Goal: Information Seeking & Learning: Learn about a topic

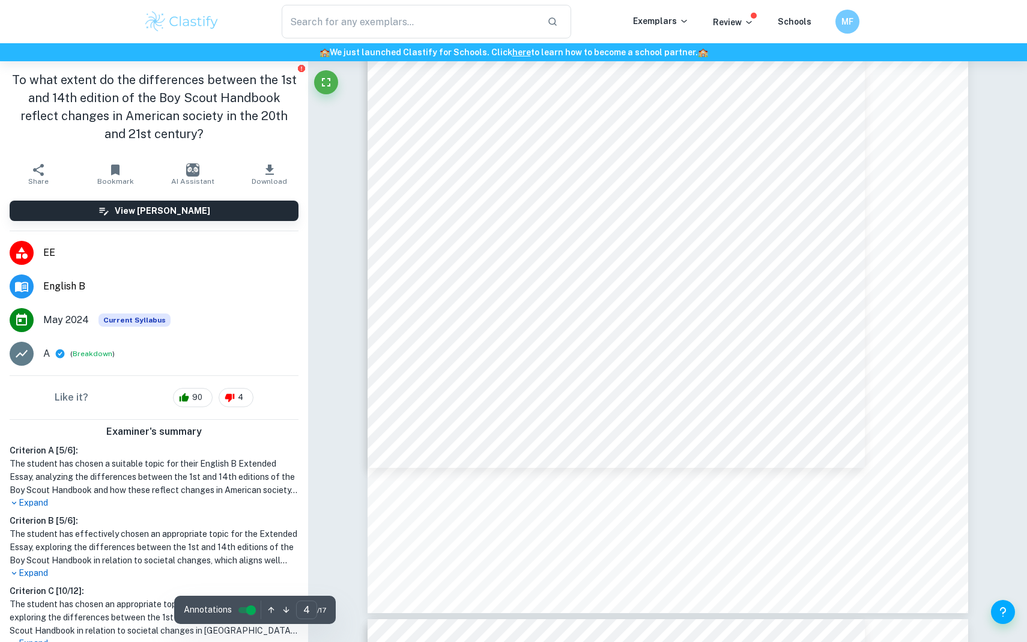
scroll to position [2773, 0]
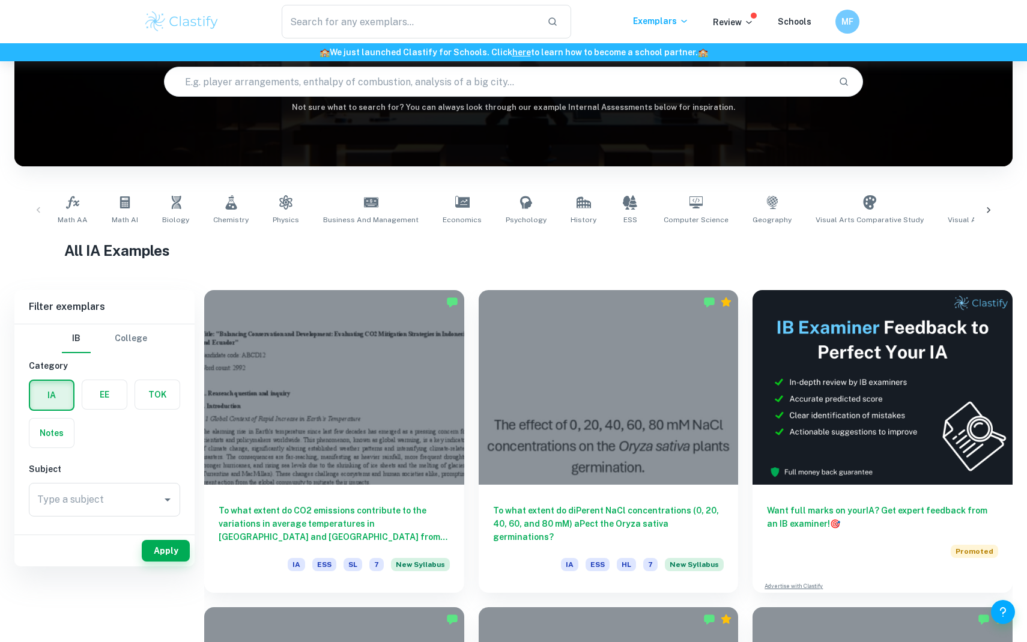
scroll to position [126, 0]
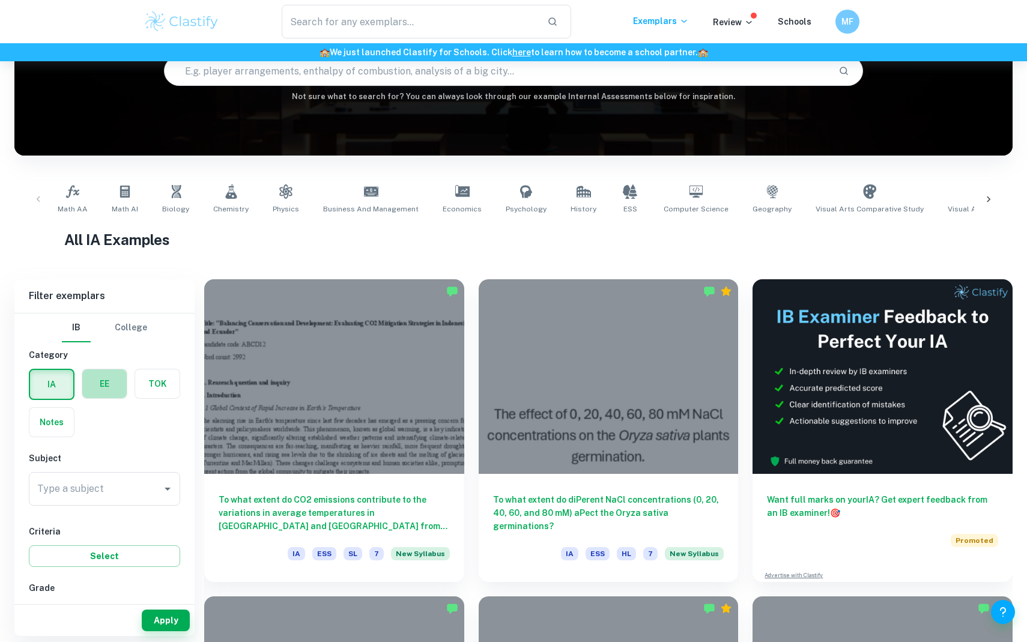
click at [110, 383] on label "button" at bounding box center [104, 383] width 44 height 29
click at [0, 0] on input "radio" at bounding box center [0, 0] width 0 height 0
click at [105, 501] on div "Type a subject" at bounding box center [104, 489] width 151 height 34
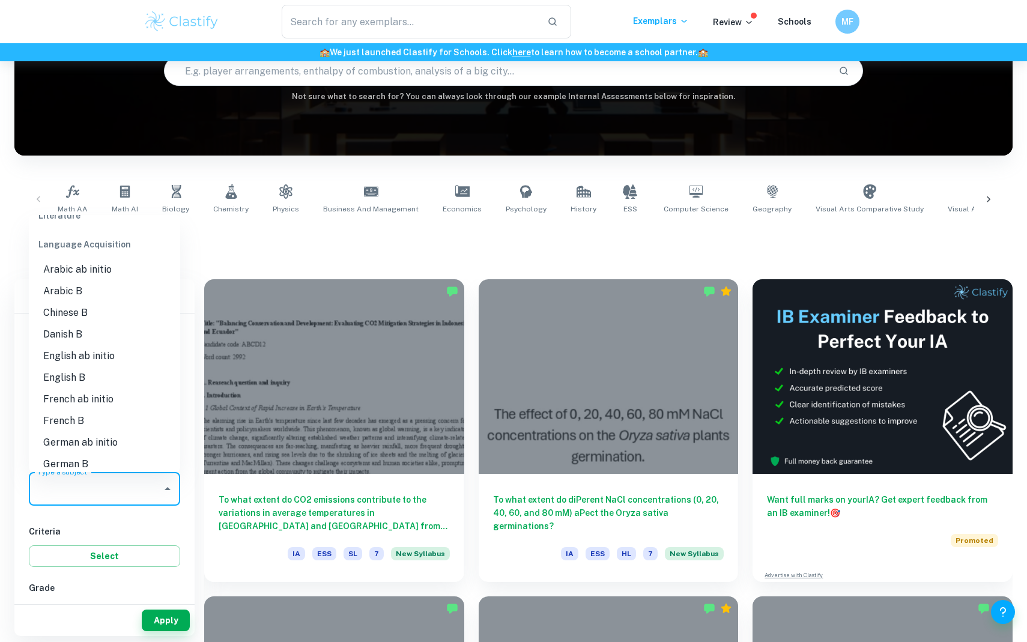
scroll to position [601, 0]
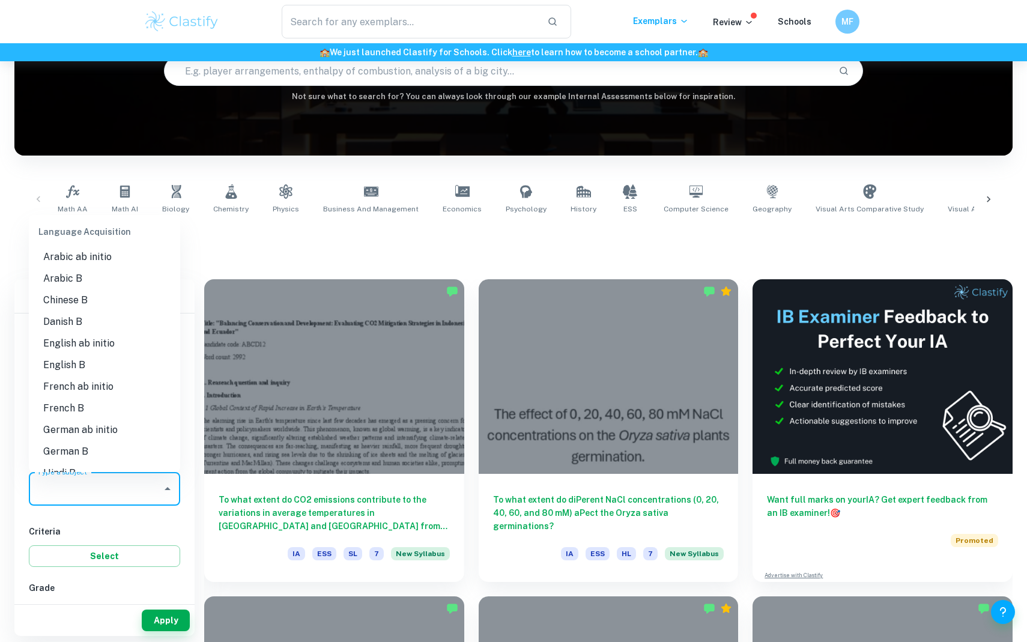
click at [109, 366] on li "English B" at bounding box center [104, 365] width 151 height 22
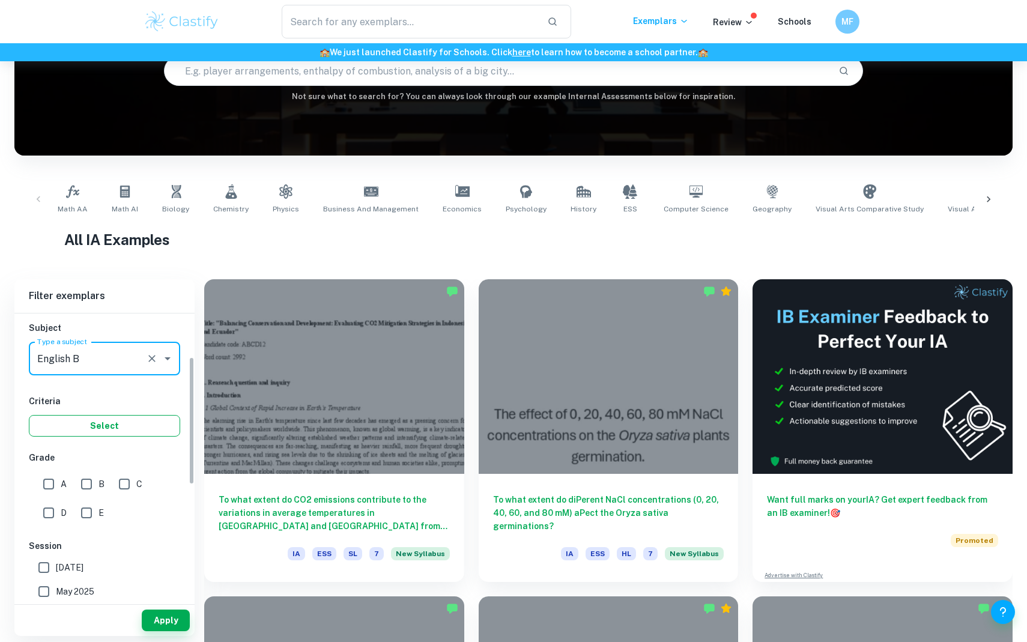
scroll to position [183, 0]
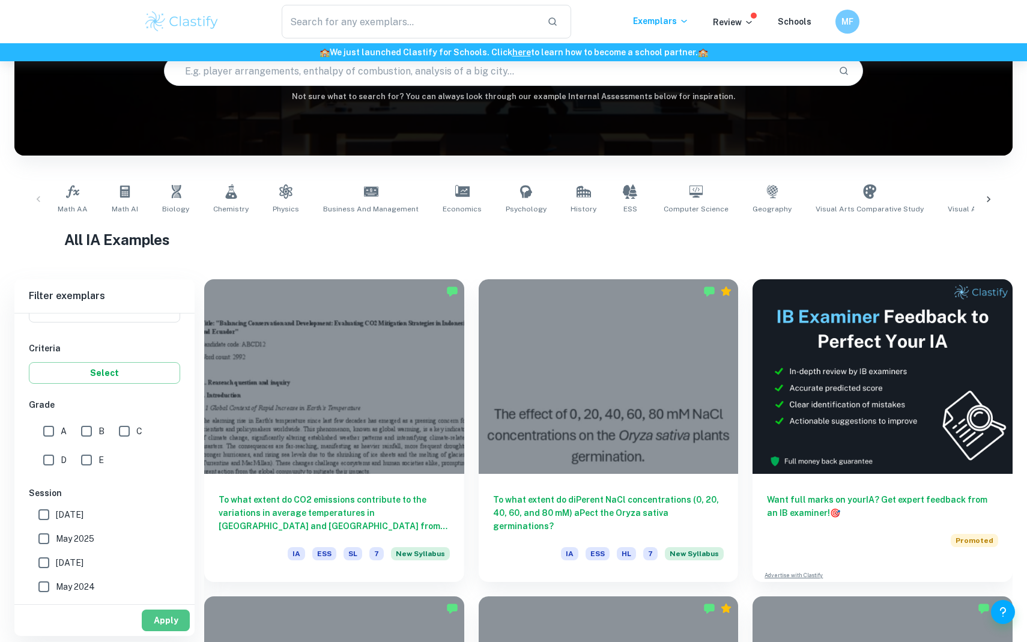
click at [151, 622] on button "Apply" at bounding box center [166, 621] width 48 height 22
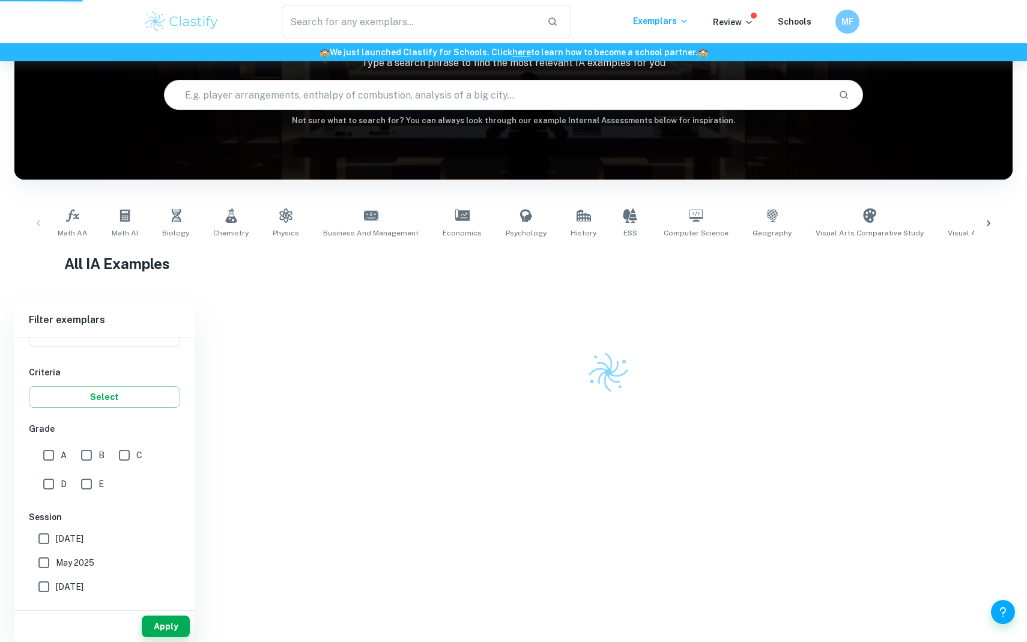
scroll to position [61, 0]
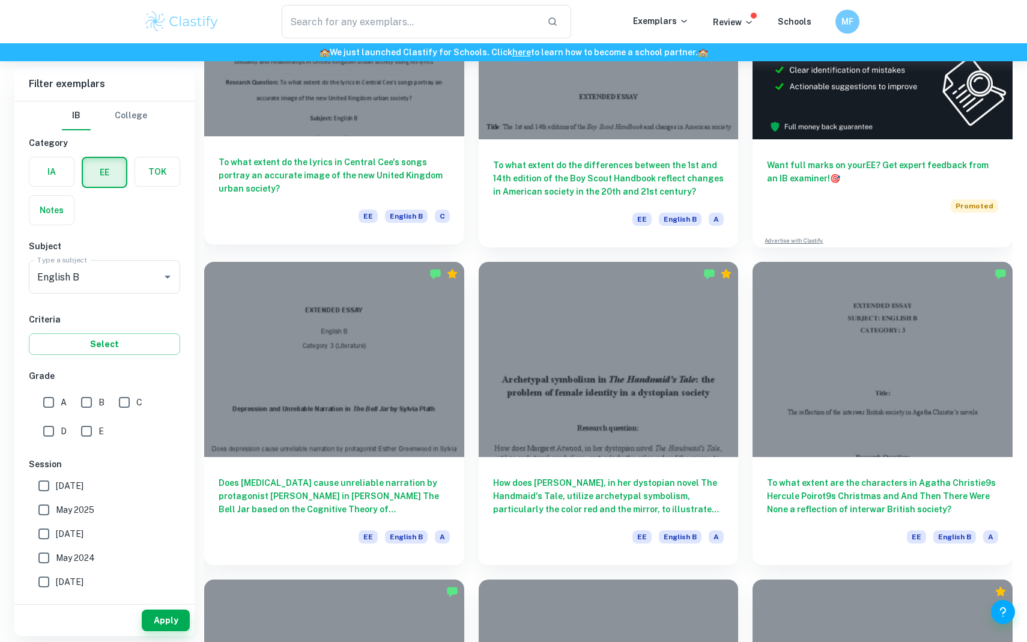
scroll to position [208, 0]
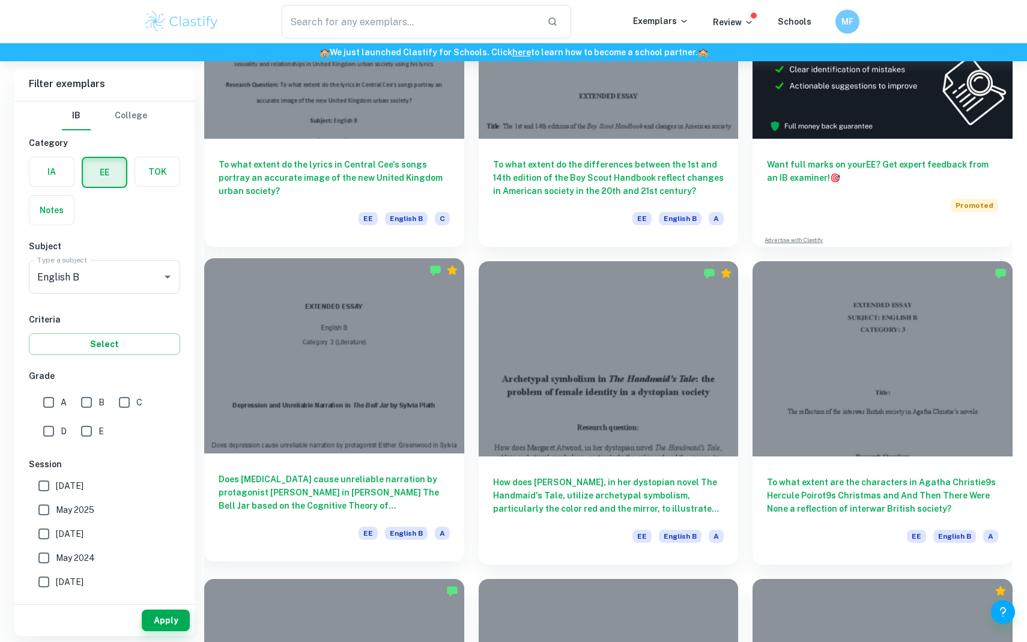
click at [399, 339] on div at bounding box center [334, 355] width 260 height 195
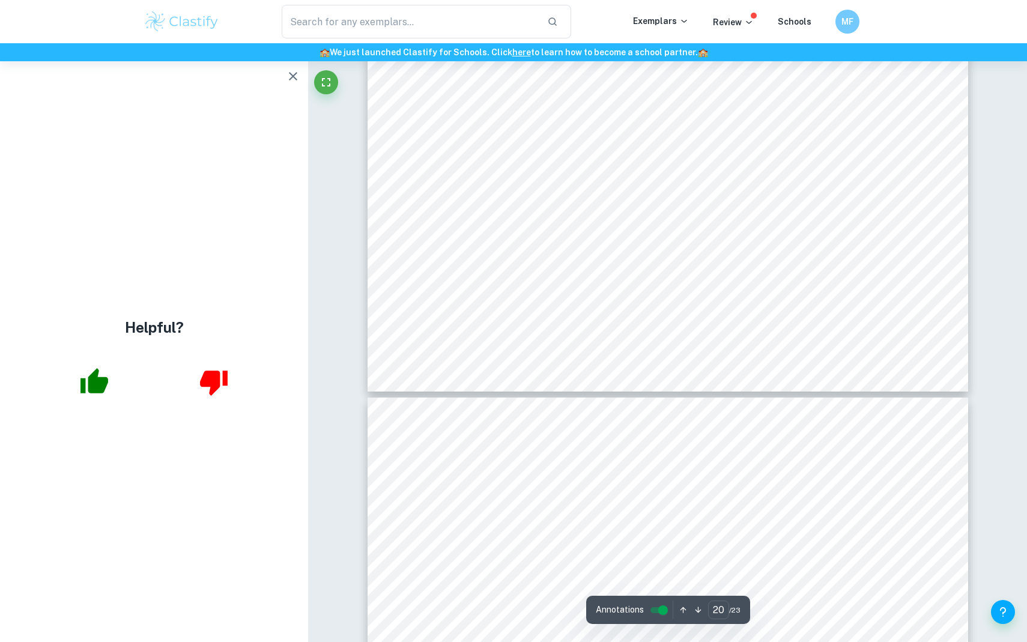
scroll to position [15432, 0]
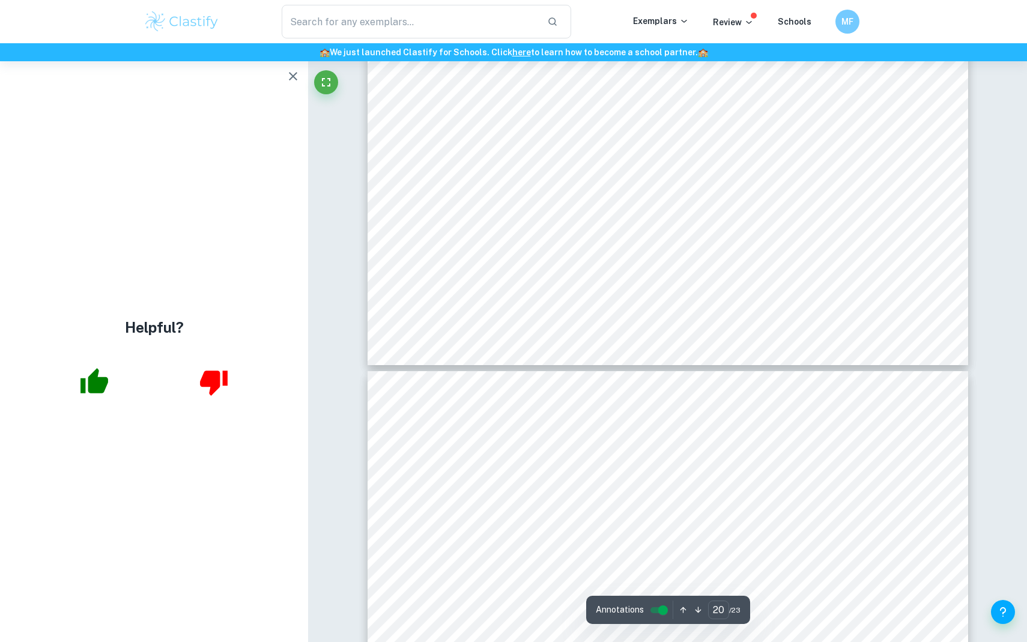
type input "21"
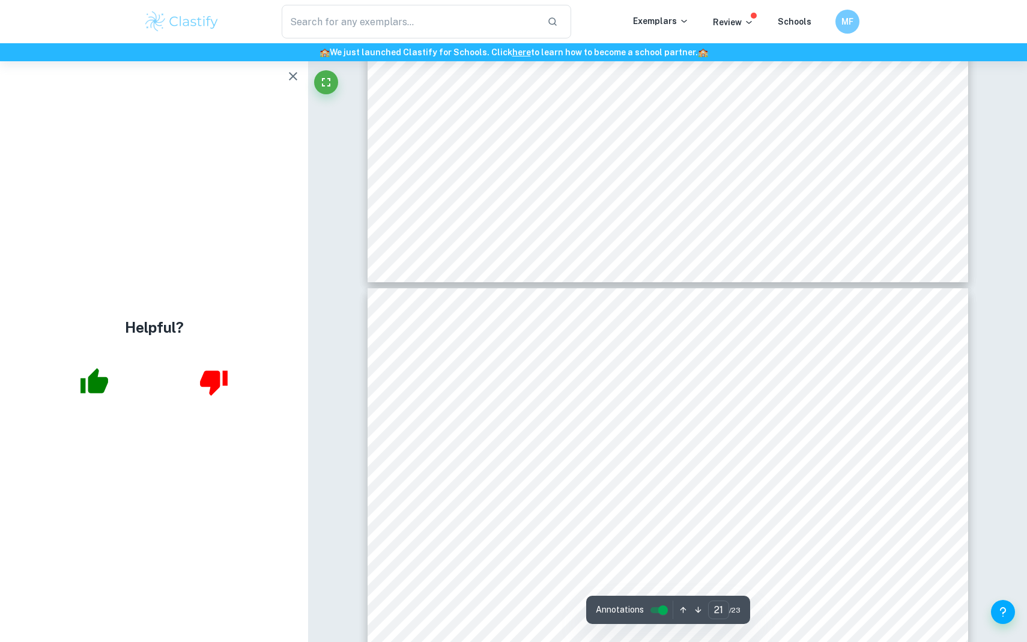
scroll to position [15551, 0]
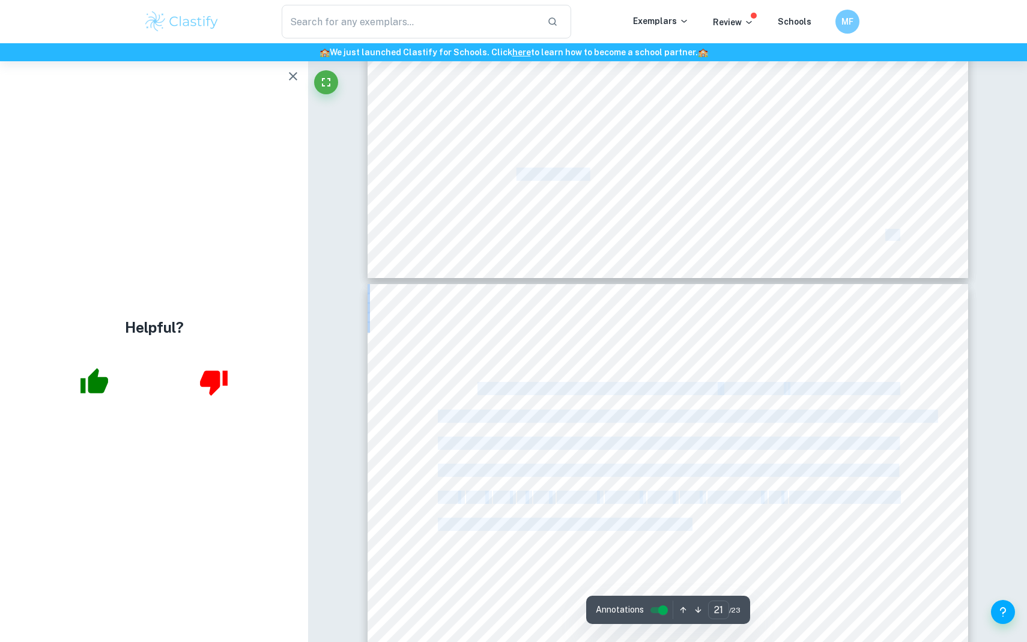
drag, startPoint x: 678, startPoint y: 524, endPoint x: 516, endPoint y: 174, distance: 385.7
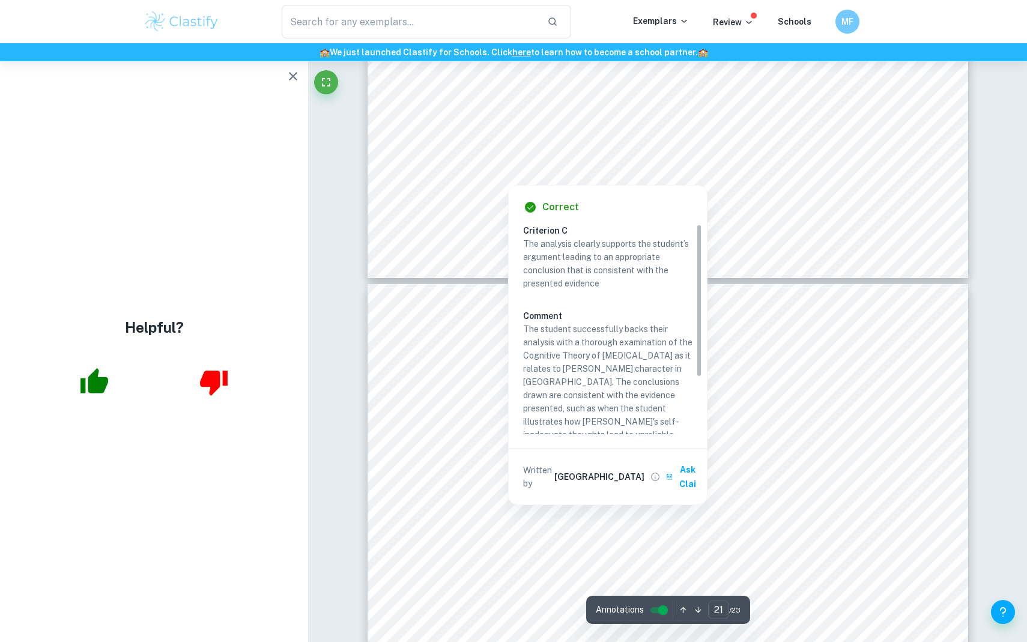
click at [516, 174] on div at bounding box center [508, 168] width 141 height 28
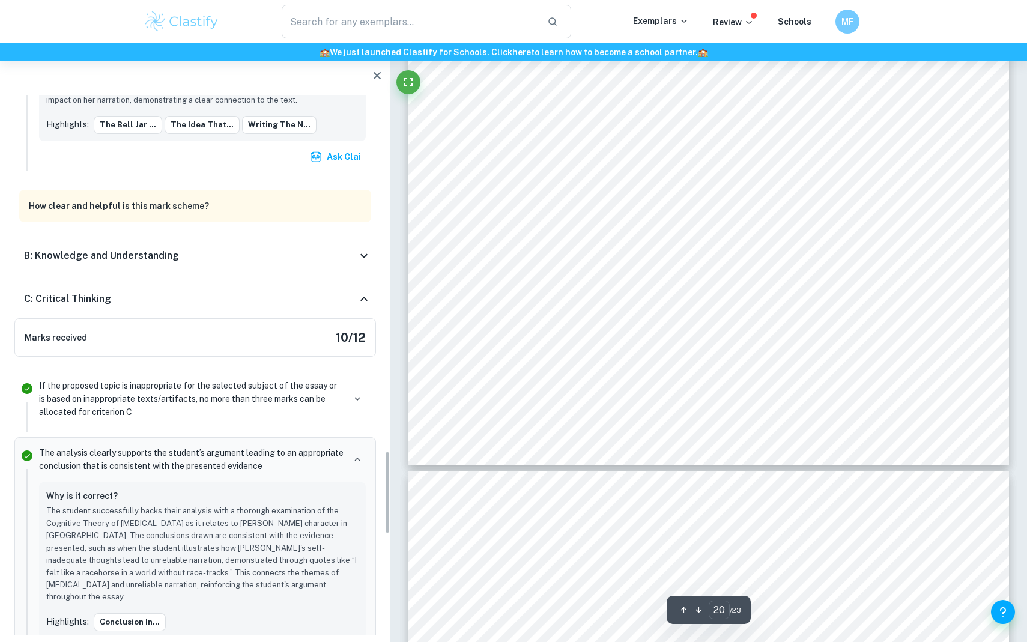
scroll to position [2313, 0]
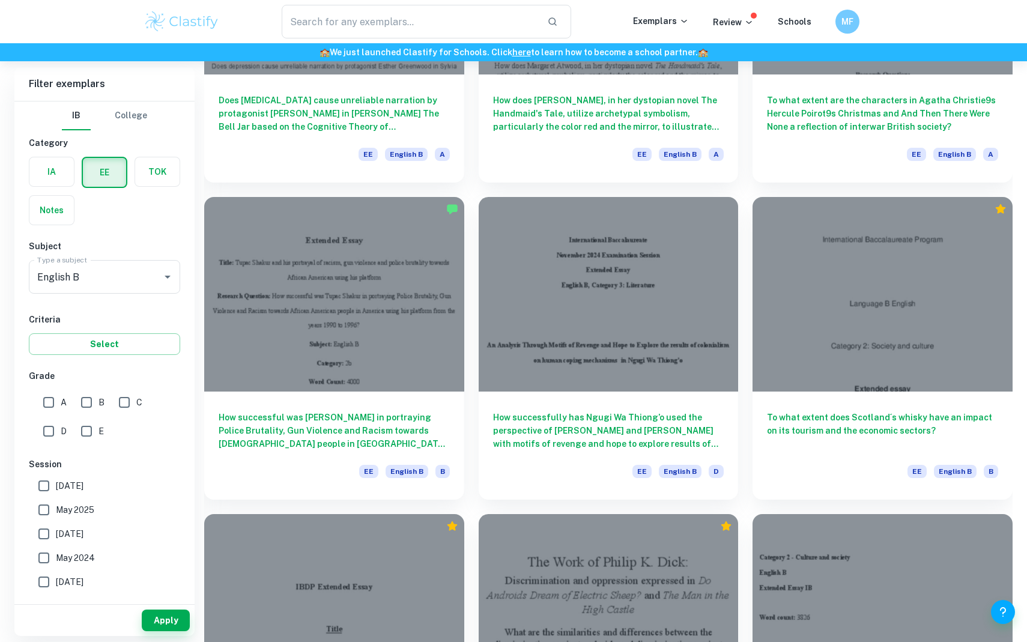
scroll to position [592, 0]
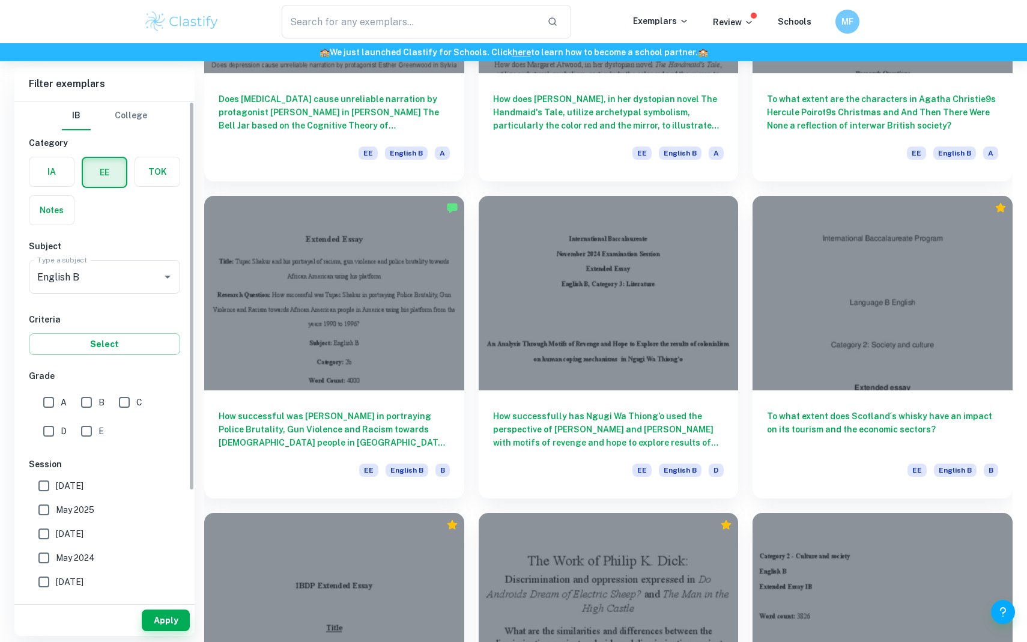
click at [46, 404] on input "A" at bounding box center [49, 402] width 24 height 24
checkbox input "true"
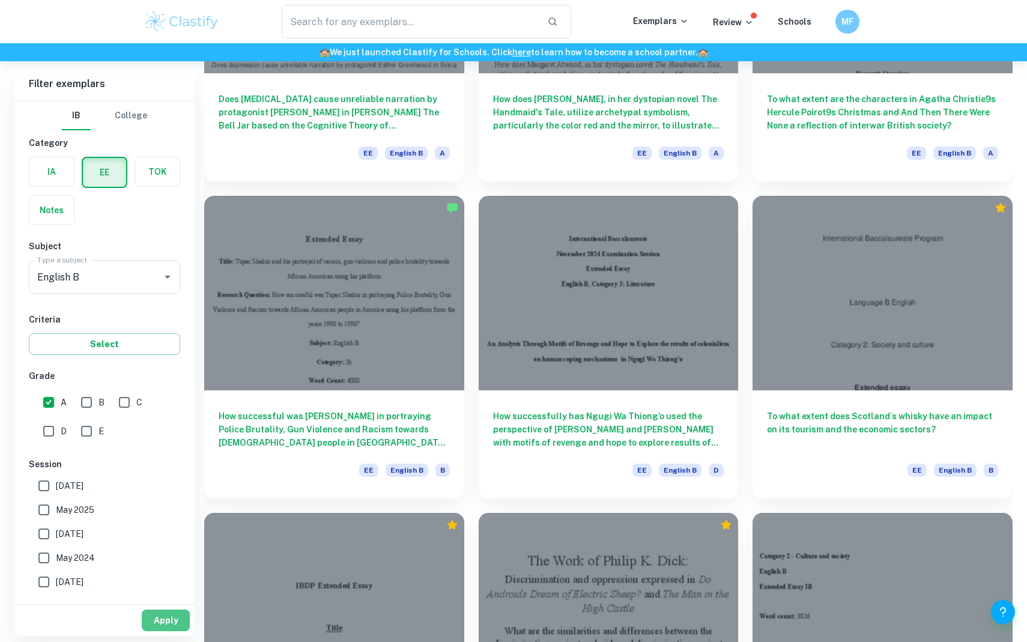
click at [168, 628] on button "Apply" at bounding box center [166, 621] width 48 height 22
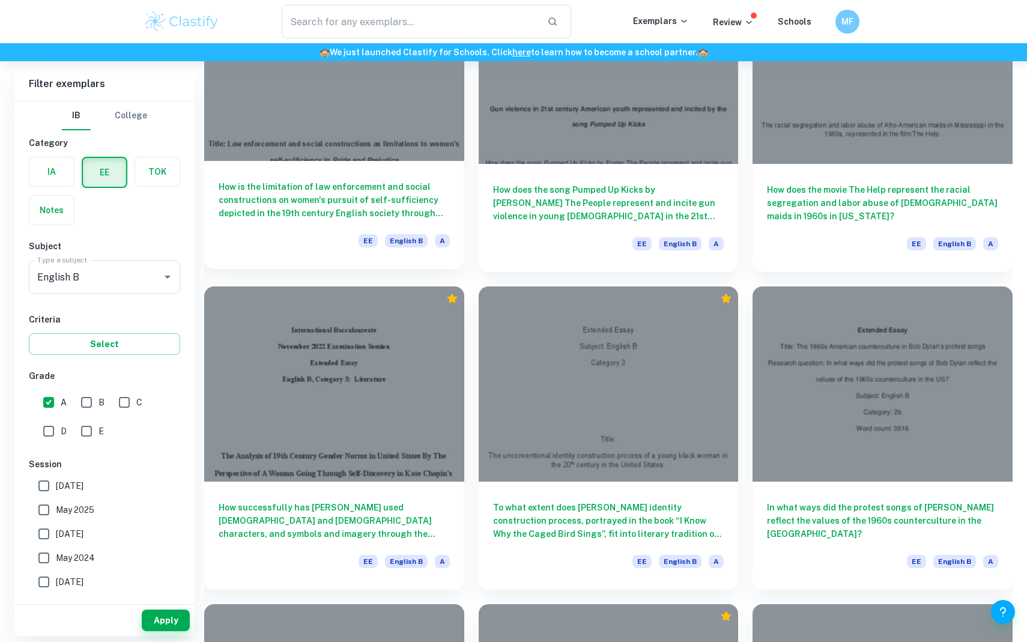
scroll to position [1454, 0]
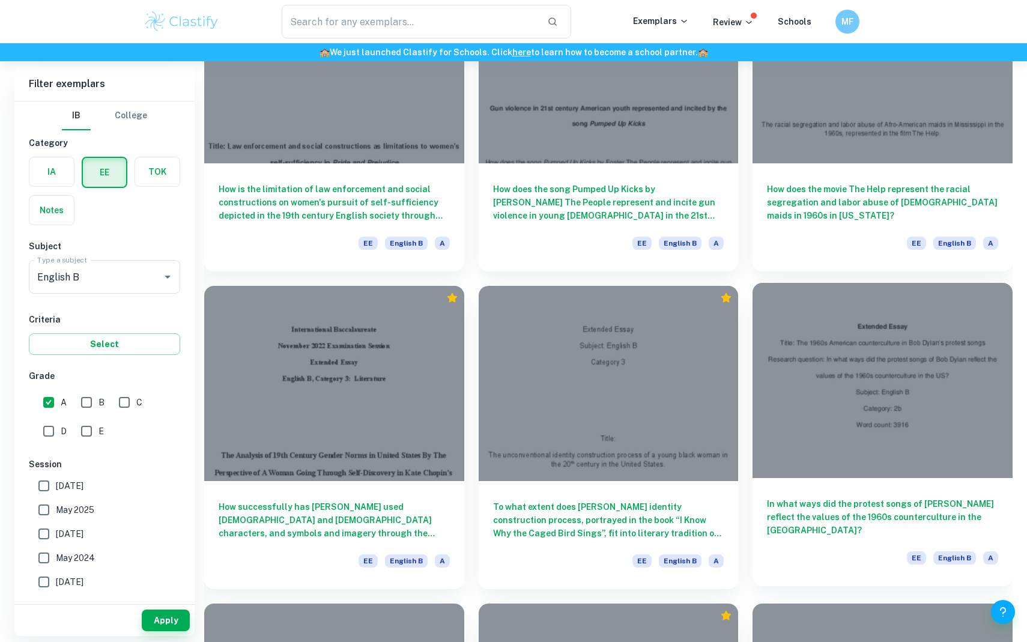
click at [933, 365] on div at bounding box center [883, 380] width 260 height 195
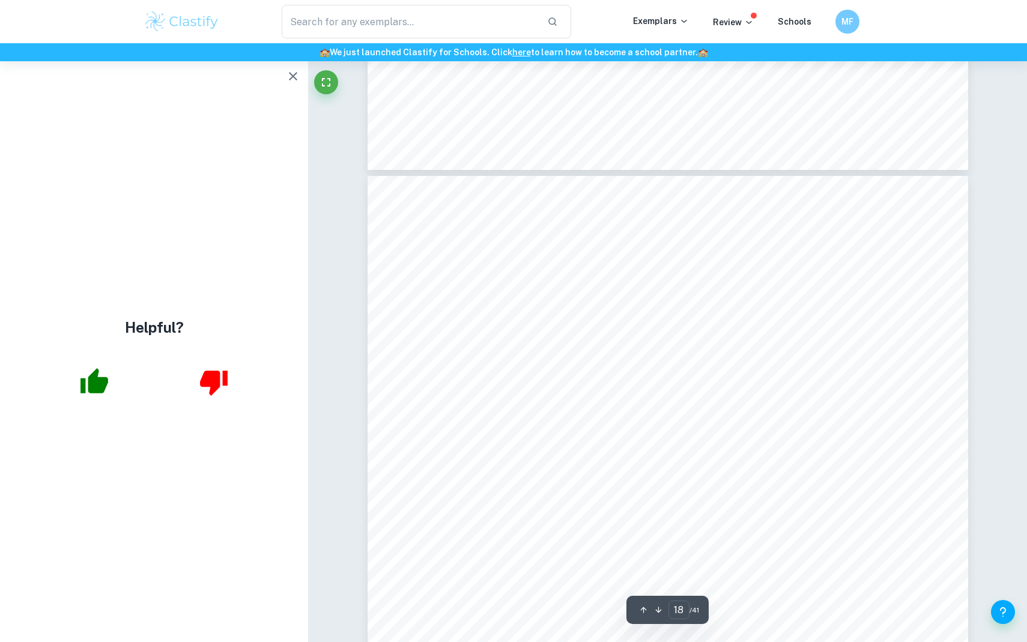
scroll to position [14527, 0]
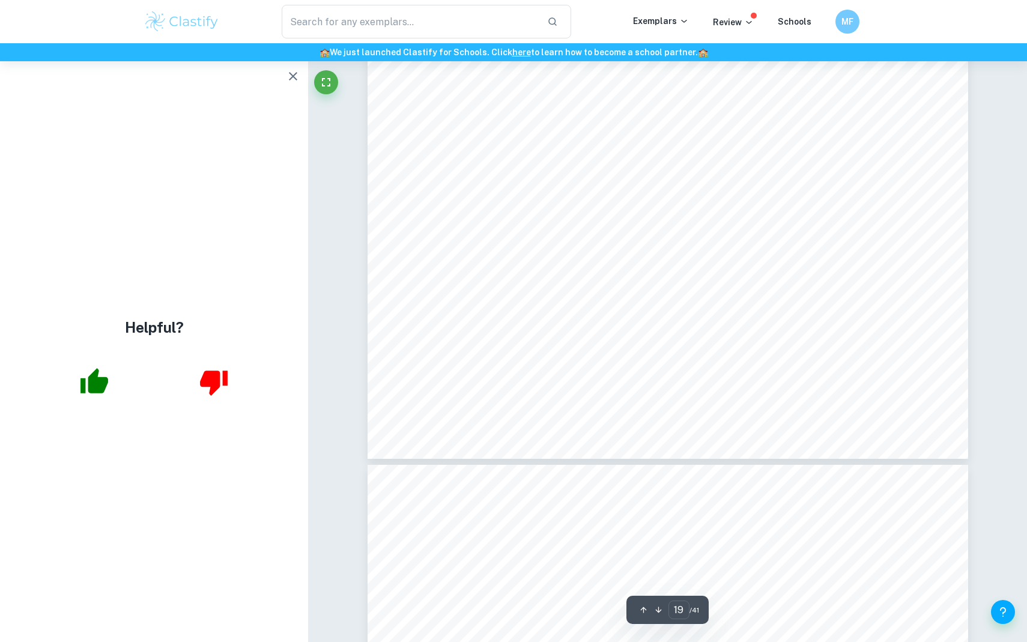
type input "20"
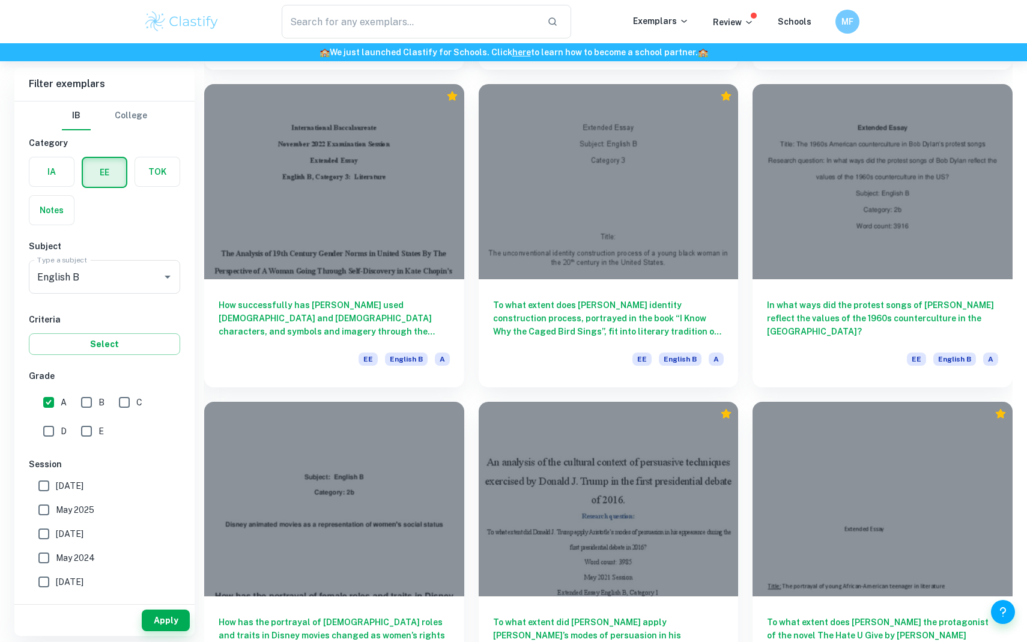
scroll to position [1718, 0]
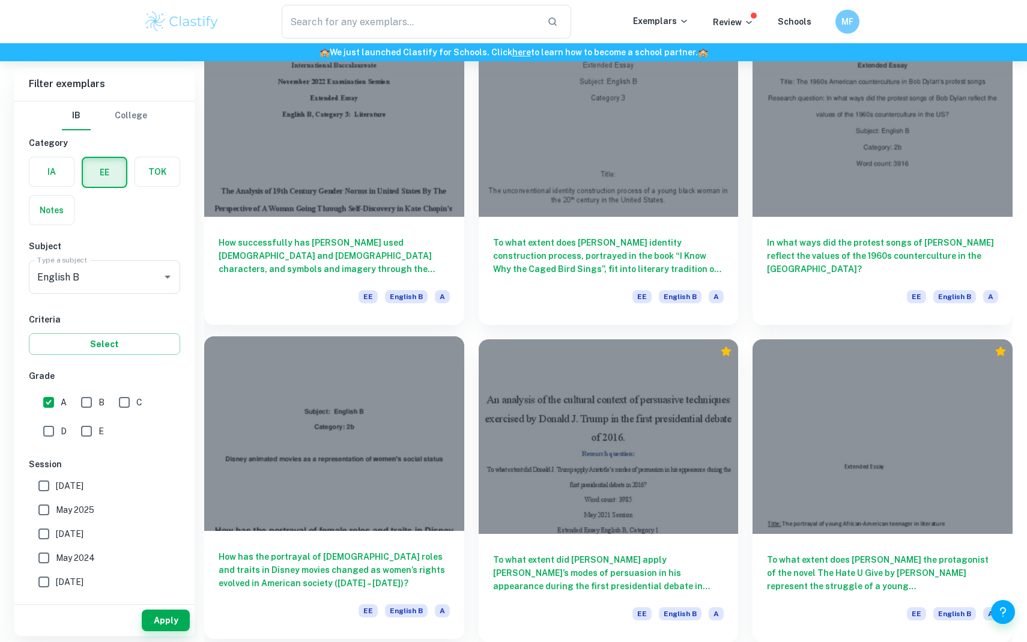
click at [272, 420] on div at bounding box center [334, 433] width 260 height 195
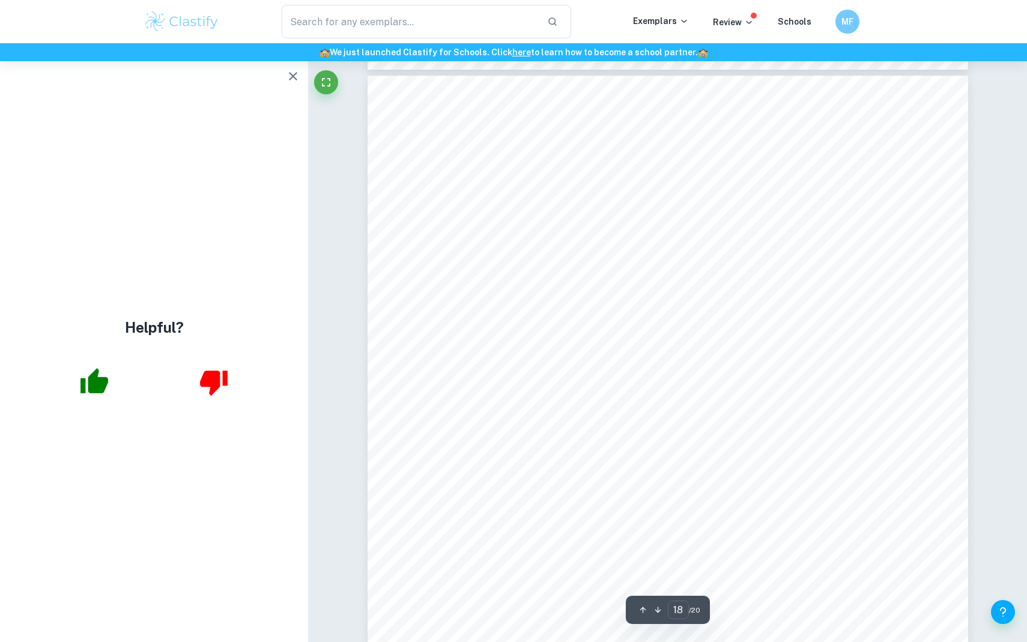
scroll to position [14647, 0]
drag, startPoint x: 898, startPoint y: 421, endPoint x: 657, endPoint y: 97, distance: 403.9
click at [657, 97] on div "18 gender-related obstacles that [PERSON_NAME] has to face, resemble those that…" at bounding box center [668, 489] width 601 height 850
click at [654, 140] on span "gender-related obstacles that Mulan has to face, resemble those that were prese…" at bounding box center [668, 143] width 458 height 12
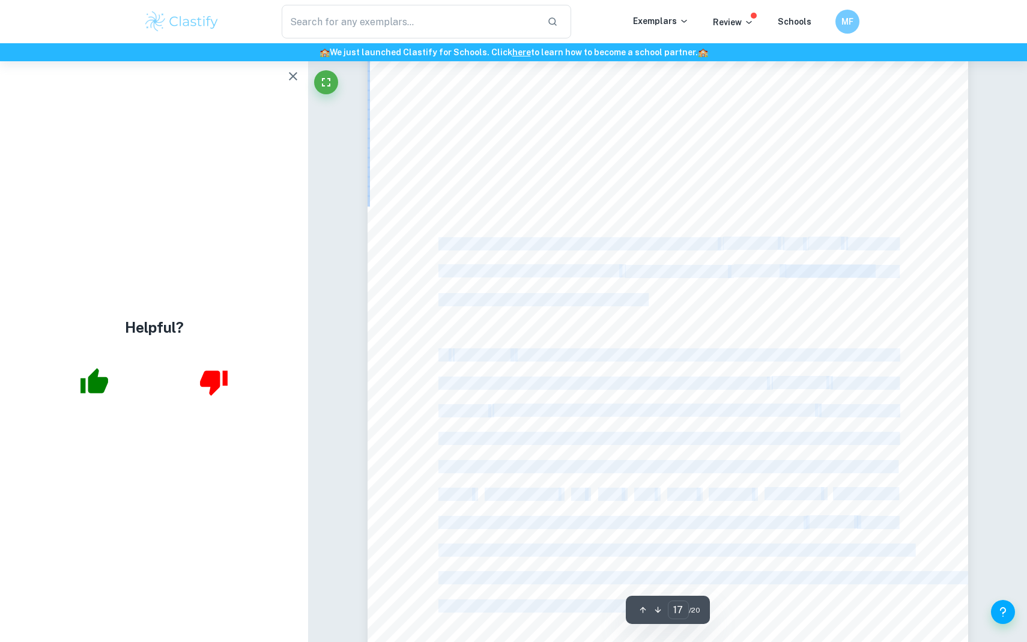
click at [436, 237] on div "17 Huns from the North and the Chinese Great Wall, which both play a huge role …" at bounding box center [668, 420] width 601 height 850
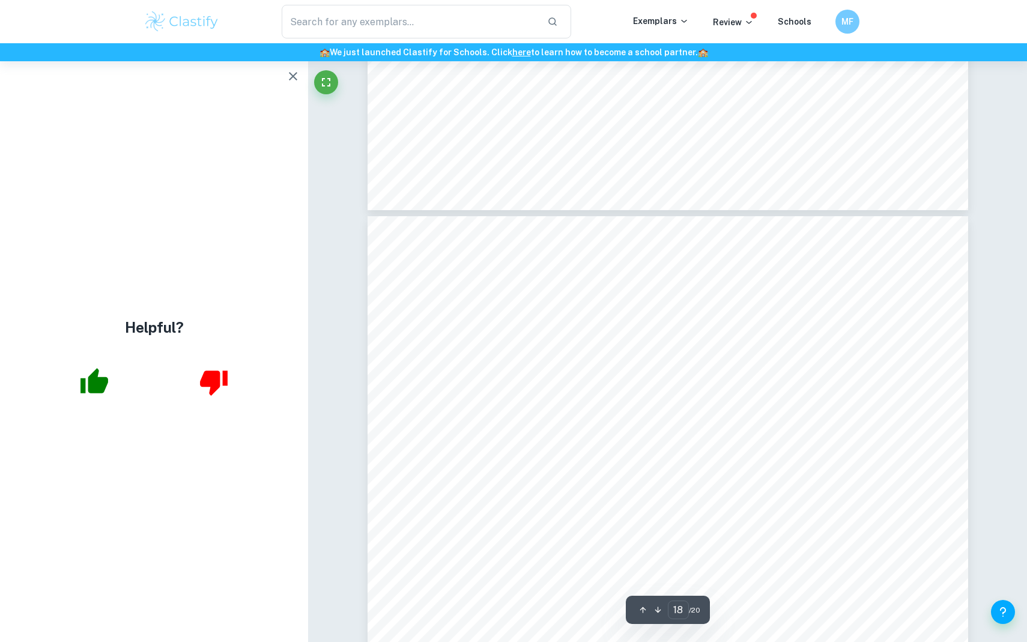
scroll to position [14489, 0]
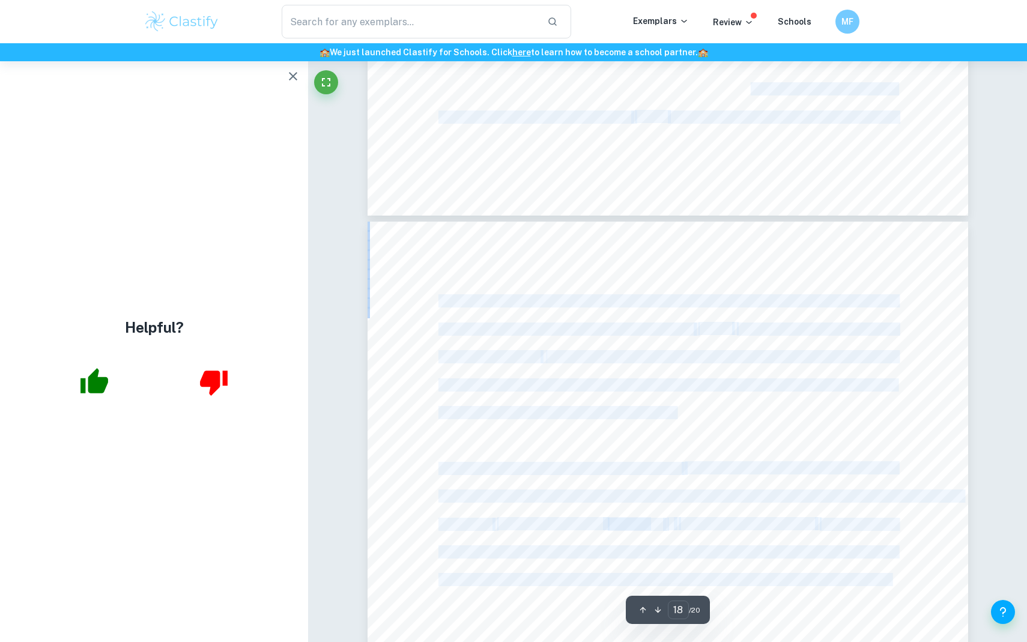
drag, startPoint x: 880, startPoint y: 578, endPoint x: 750, endPoint y: 83, distance: 511.8
copy div "owards women slowly start to modernize, is shown in the movie Mulan . However, …"
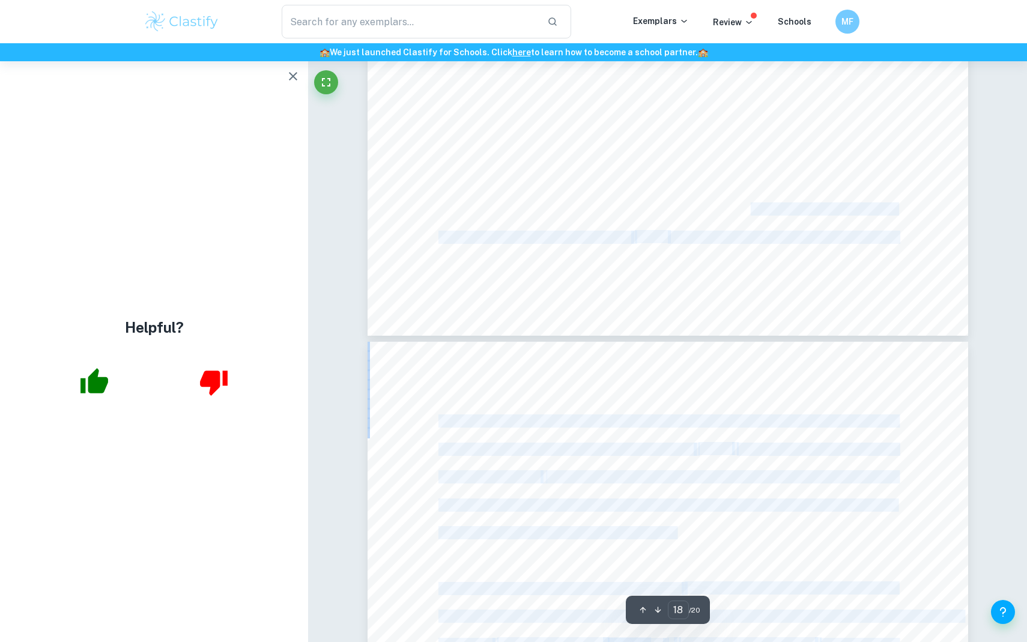
type input "17"
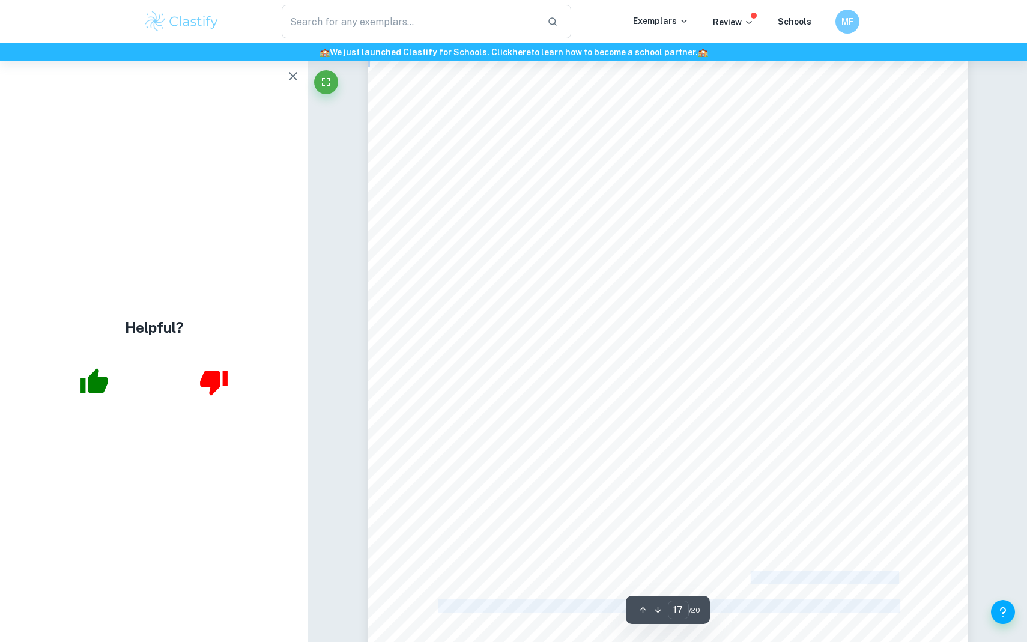
scroll to position [14002, 0]
click at [712, 570] on span "in which men remain allegedly superior, and expectations towards women slowly s…" at bounding box center [668, 576] width 458 height 12
drag, startPoint x: 745, startPoint y: 580, endPoint x: 427, endPoint y: 85, distance: 588.7
click at [427, 85] on div "17 Huns from the North and the Chinese Great Wall, which both play a huge role …" at bounding box center [668, 278] width 601 height 850
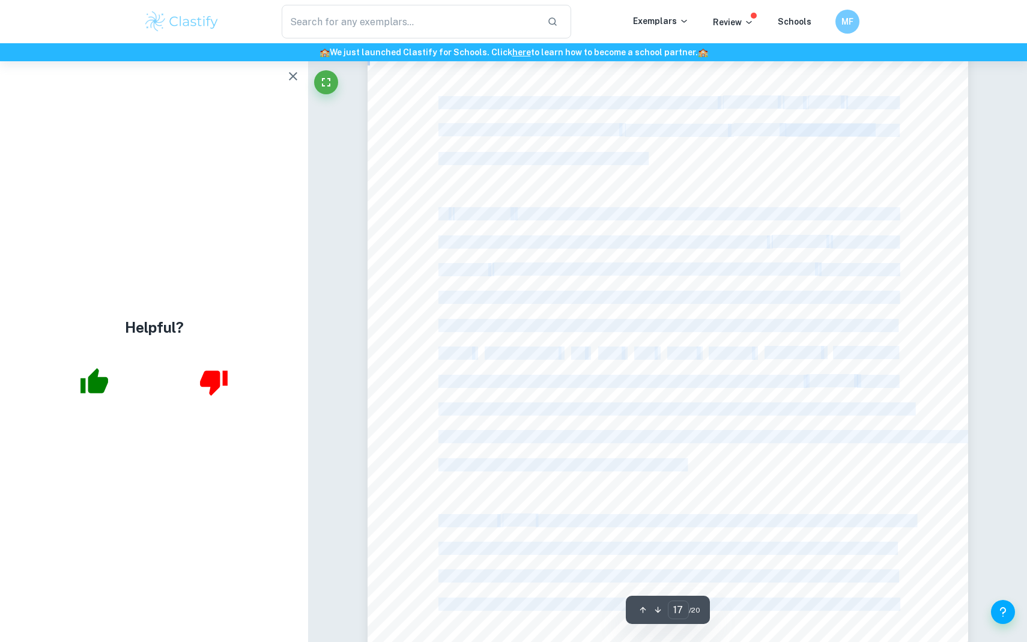
drag, startPoint x: 437, startPoint y: 97, endPoint x: 439, endPoint y: 105, distance: 7.6
click at [439, 105] on div "17 Huns from the North and the Chinese Great Wall, which both play a huge role …" at bounding box center [668, 278] width 601 height 850
copy div "Lo ipsumdolor, sit ametcons adipiscingel sedd eius Temporinci utl Etdol magnaal…"
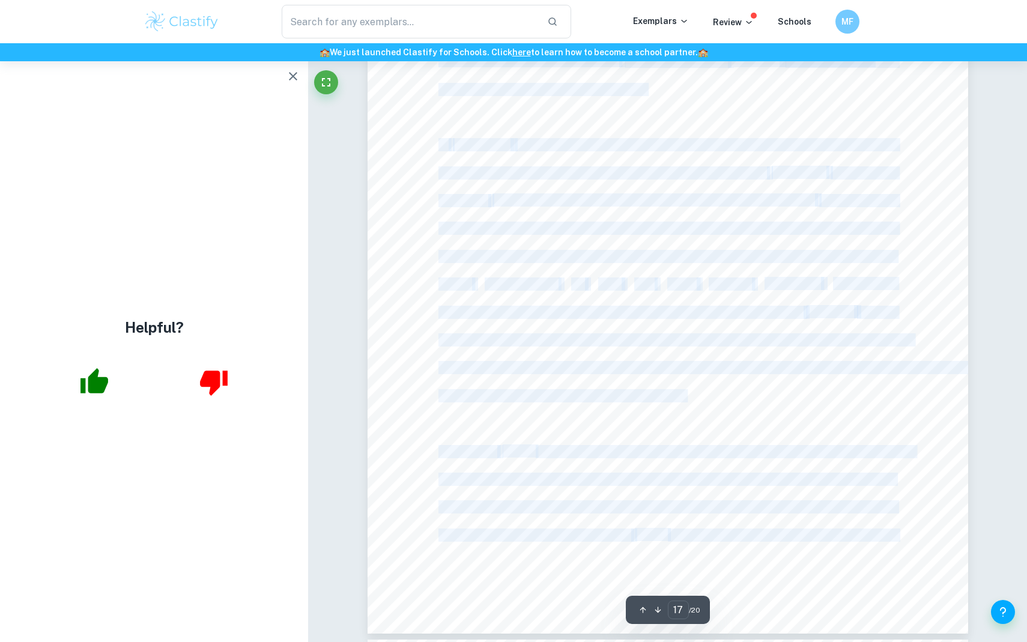
scroll to position [14072, 0]
click at [756, 467] on div "17 Huns from the North and the Chinese Great Wall, which both play a huge role …" at bounding box center [668, 209] width 601 height 850
